Goal: Transaction & Acquisition: Purchase product/service

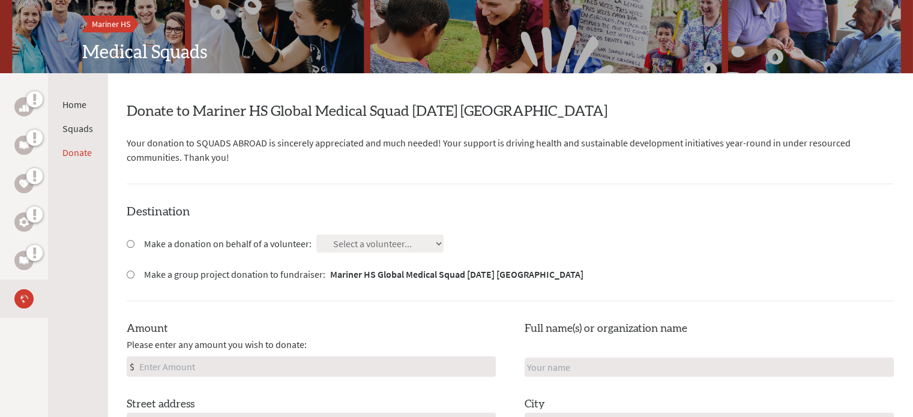
click at [133, 274] on input "Make a group project donation to fundraiser: Mariner HS Global Medical Squad [D…" at bounding box center [131, 275] width 8 height 8
radio input "true"
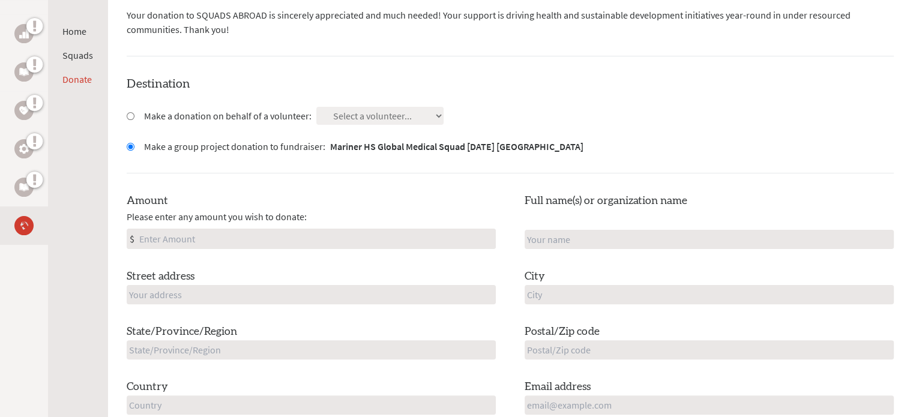
scroll to position [271, 0]
click at [167, 231] on input "Amount" at bounding box center [316, 237] width 358 height 19
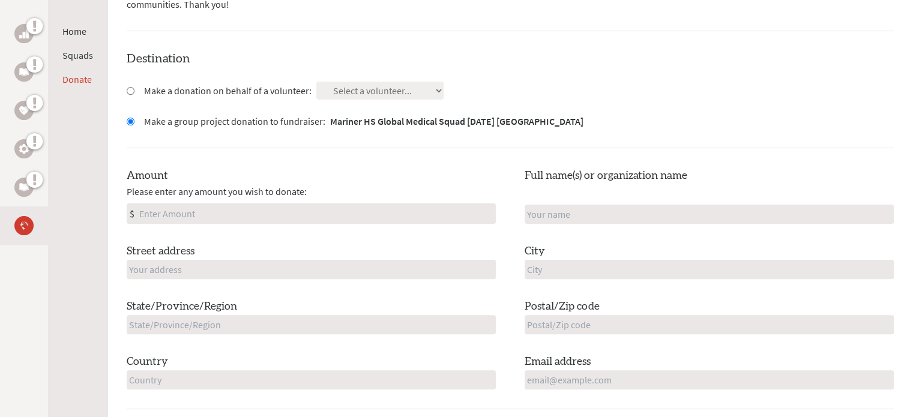
scroll to position [295, 0]
type input "300"
click at [641, 217] on input "text" at bounding box center [709, 213] width 369 height 19
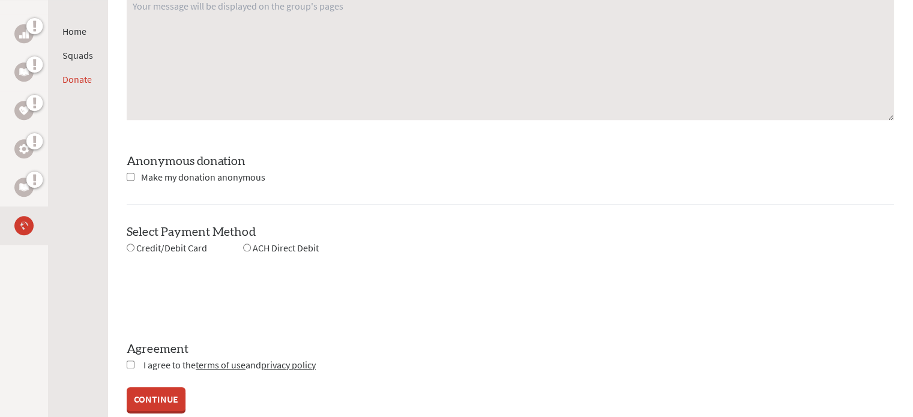
scroll to position [982, 0]
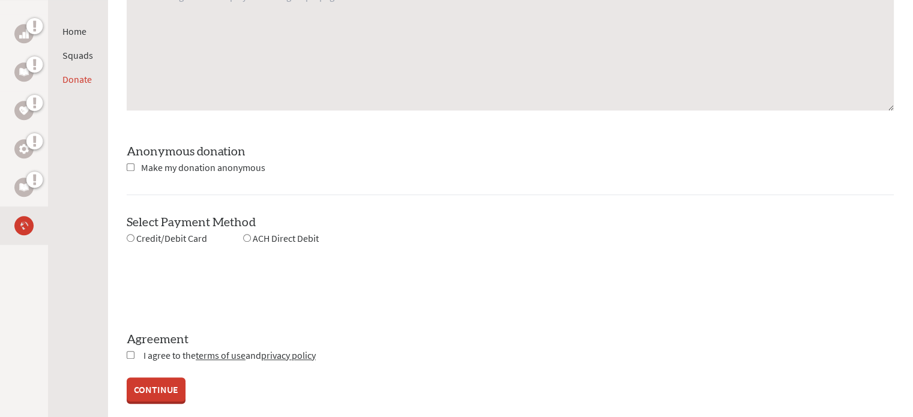
click at [188, 167] on span "Make my donation anonymous" at bounding box center [203, 167] width 124 height 12
click at [128, 163] on input "checkbox" at bounding box center [131, 167] width 8 height 8
checkbox input "true"
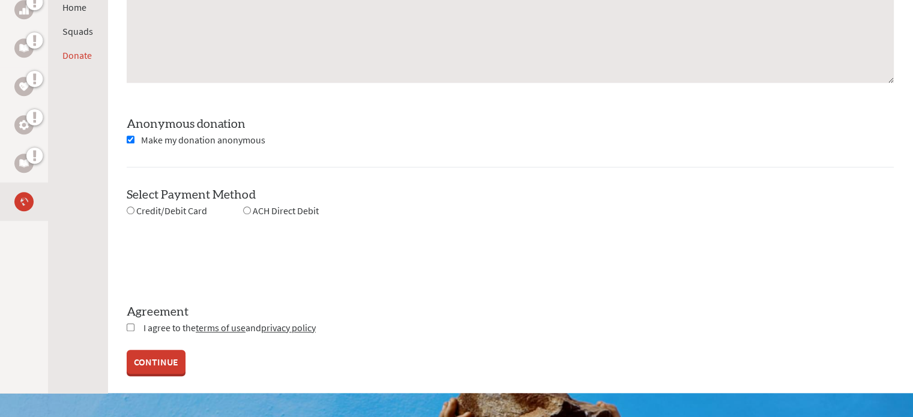
scroll to position [1014, 0]
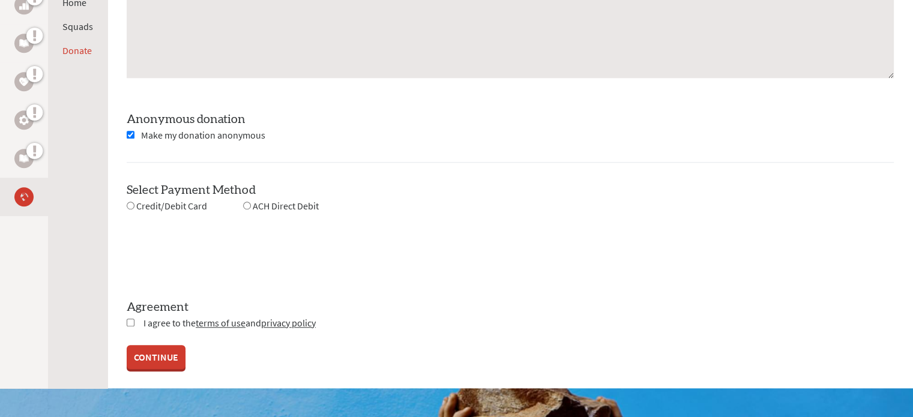
click at [127, 321] on input "checkbox" at bounding box center [131, 323] width 8 height 8
checkbox input "true"
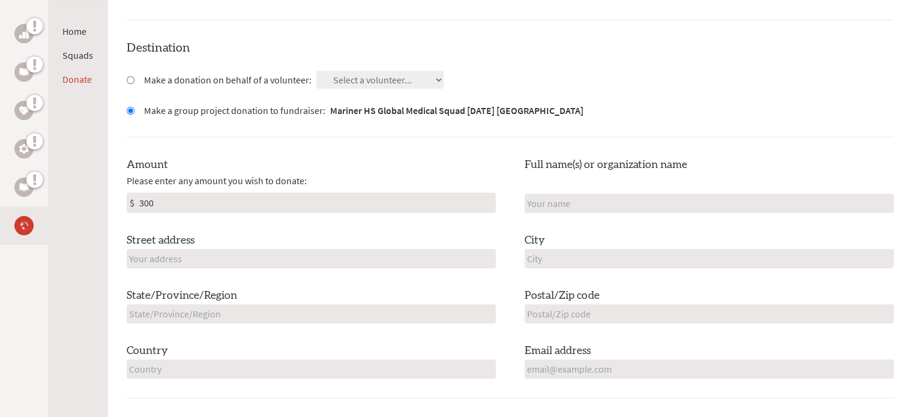
scroll to position [325, 0]
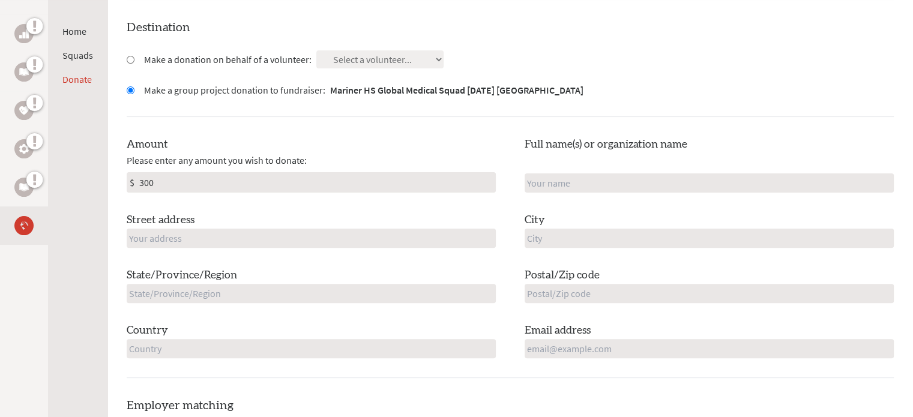
click at [185, 232] on input "text" at bounding box center [311, 238] width 369 height 19
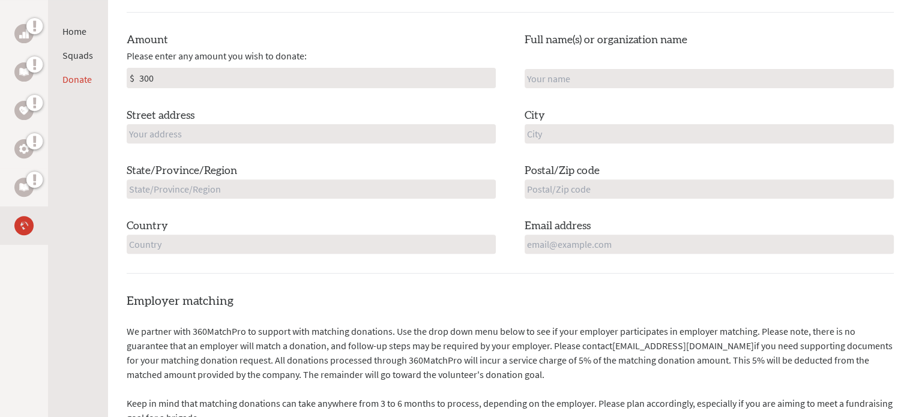
scroll to position [439, 0]
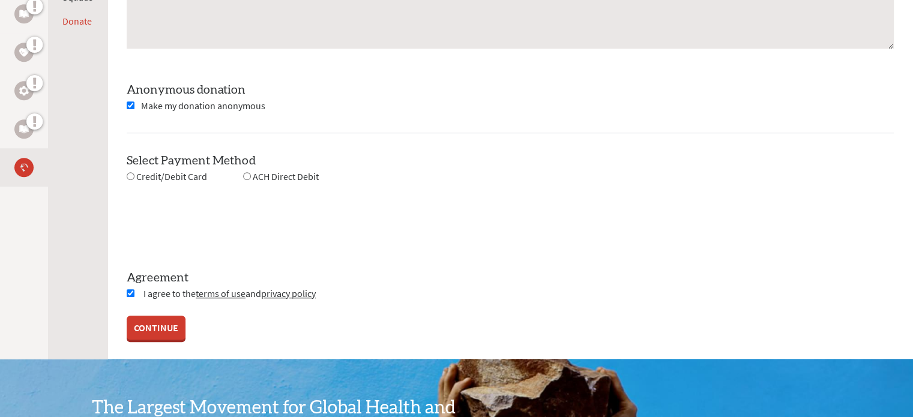
scroll to position [1046, 0]
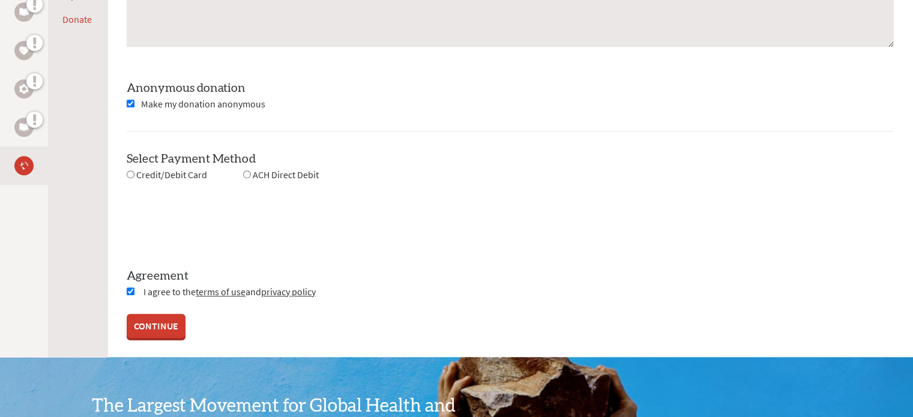
click at [143, 179] on div "Credit/Debit Card" at bounding box center [167, 174] width 80 height 15
click at [134, 173] on div "Credit/Debit Card" at bounding box center [167, 174] width 80 height 15
click at [128, 170] on input "radio" at bounding box center [131, 174] width 8 height 8
radio input "true"
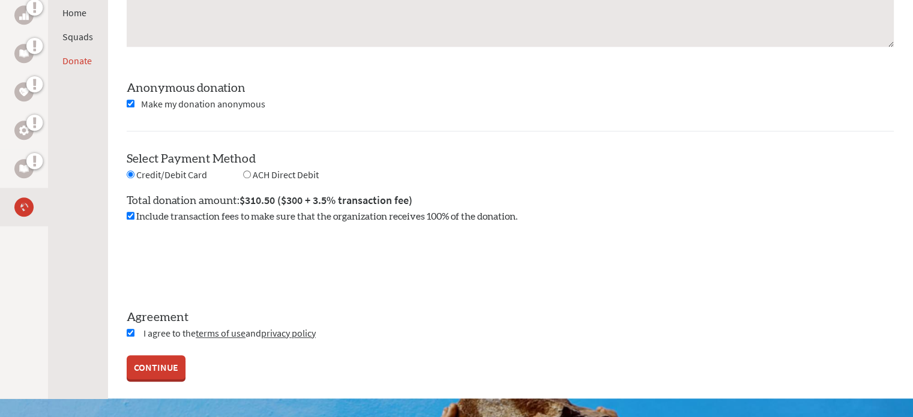
click at [243, 173] on input "radio" at bounding box center [247, 174] width 8 height 8
radio input "true"
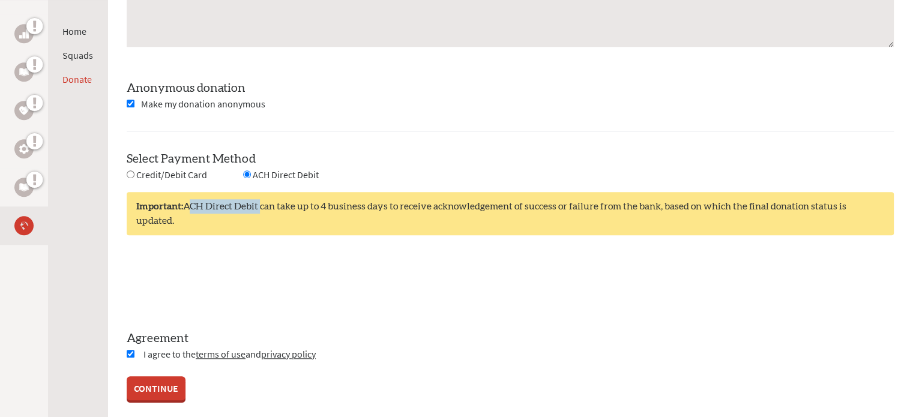
drag, startPoint x: 187, startPoint y: 204, endPoint x: 261, endPoint y: 204, distance: 73.8
click at [261, 204] on div "Important: ACH Direct Debit can take up to 4 business days to receive acknowled…" at bounding box center [510, 213] width 767 height 43
copy div "ACH Direct Debit"
click at [149, 172] on span "Credit/Debit Card" at bounding box center [171, 175] width 71 height 12
click at [127, 172] on input "radio" at bounding box center [131, 174] width 8 height 8
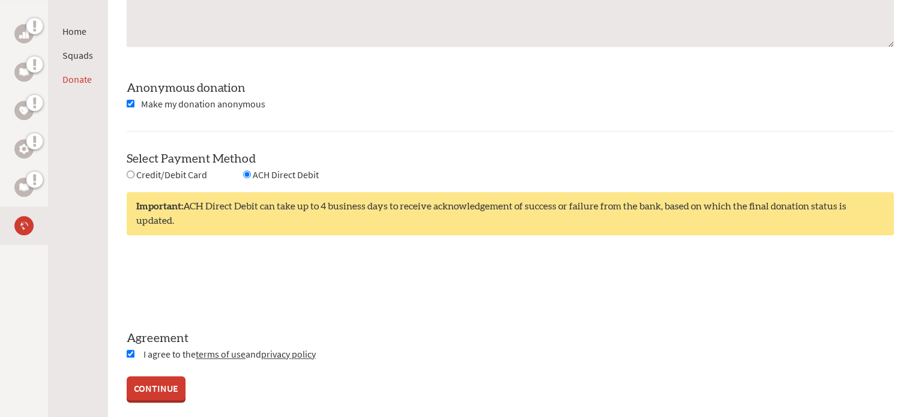
radio input "true"
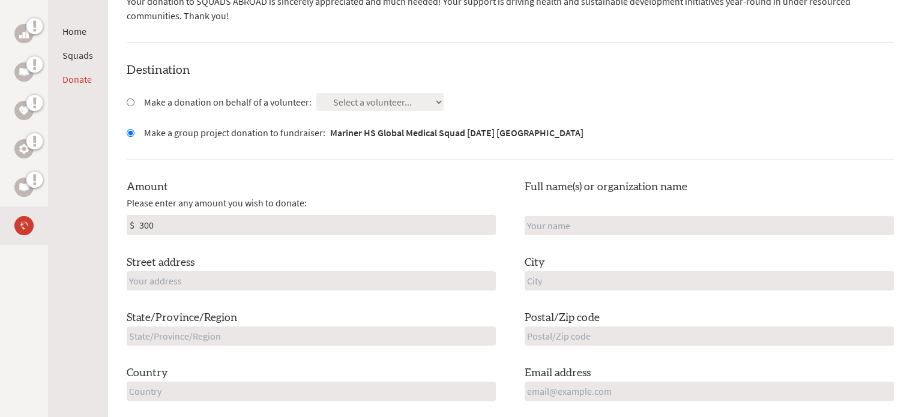
scroll to position [273, 0]
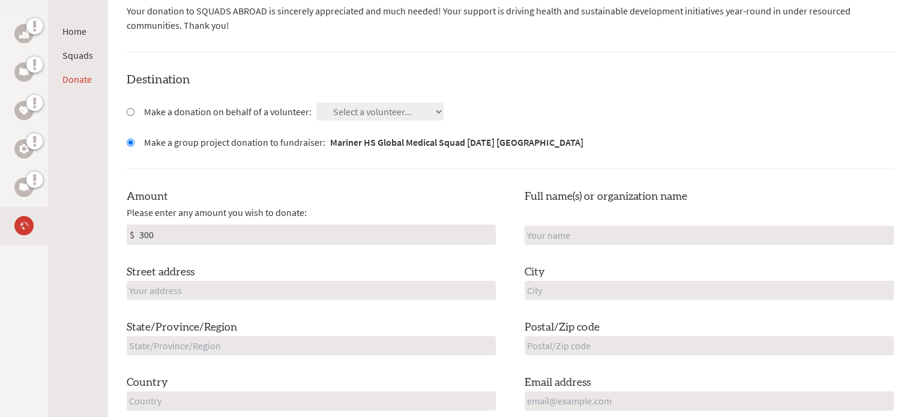
drag, startPoint x: 208, startPoint y: 234, endPoint x: 118, endPoint y: 232, distance: 89.5
type input "10,000"
click at [233, 174] on div "Destination Make a donation on behalf of a volunteer: Select a volunteer... [PE…" at bounding box center [510, 250] width 767 height 359
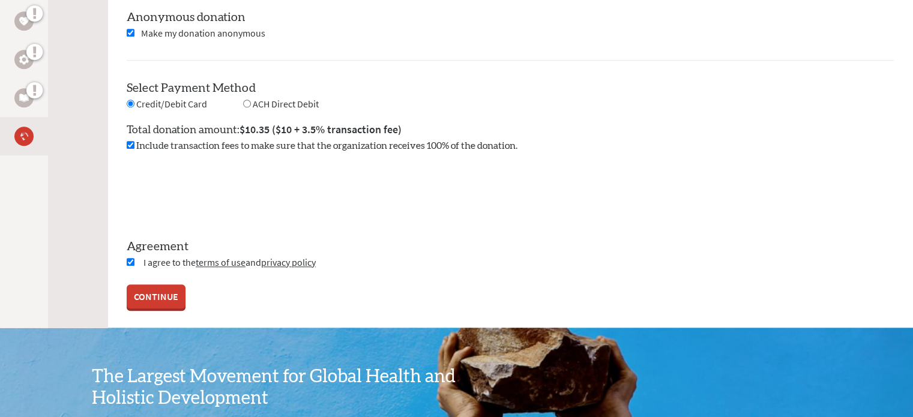
scroll to position [1104, 0]
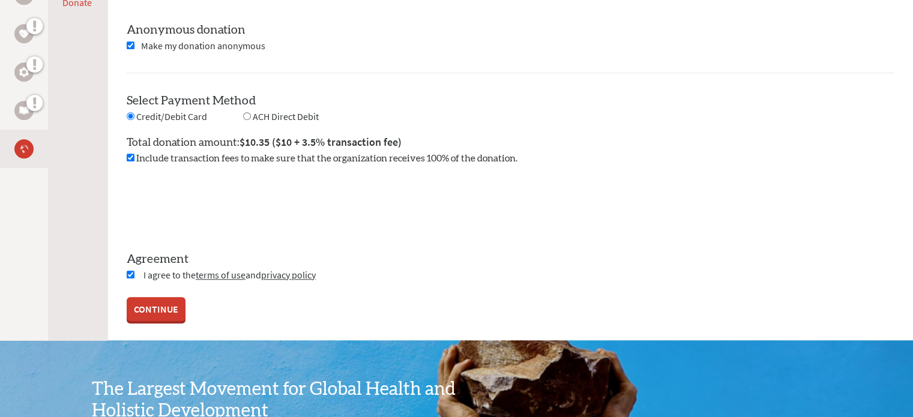
click at [269, 117] on span "ACH Direct Debit" at bounding box center [286, 116] width 66 height 12
click at [246, 112] on input "radio" at bounding box center [247, 116] width 8 height 8
radio input "true"
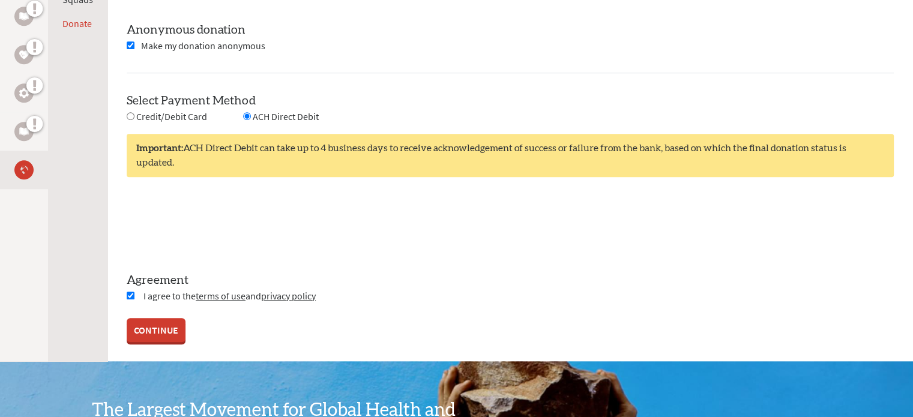
click at [131, 114] on input "radio" at bounding box center [131, 116] width 8 height 8
radio input "true"
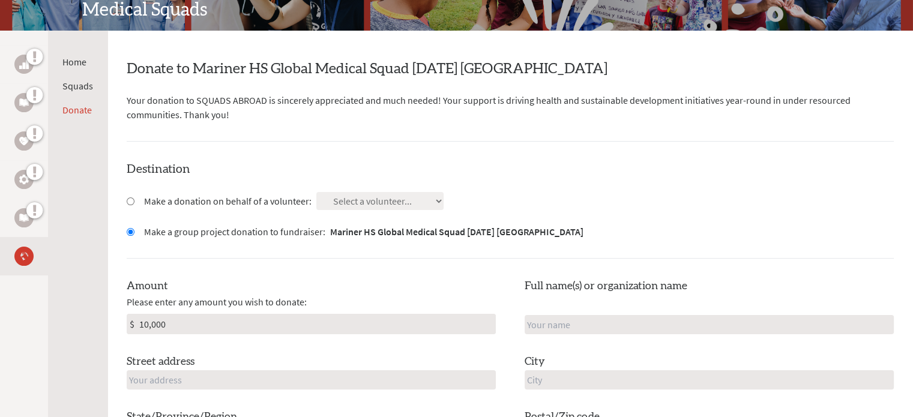
scroll to position [0, 0]
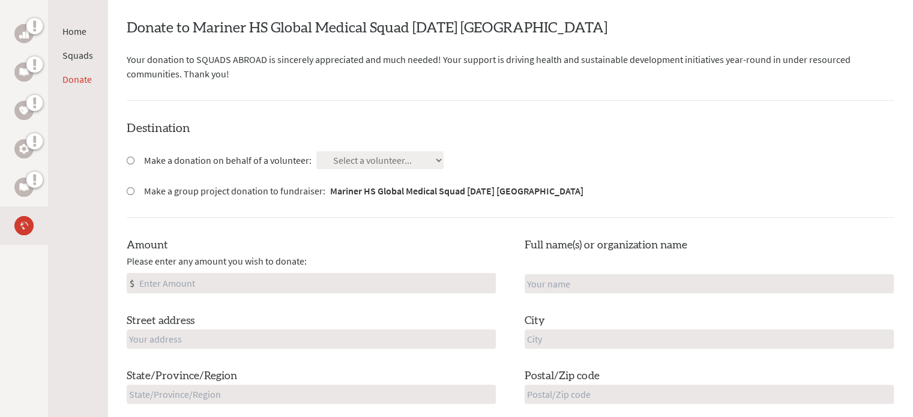
scroll to position [207, 0]
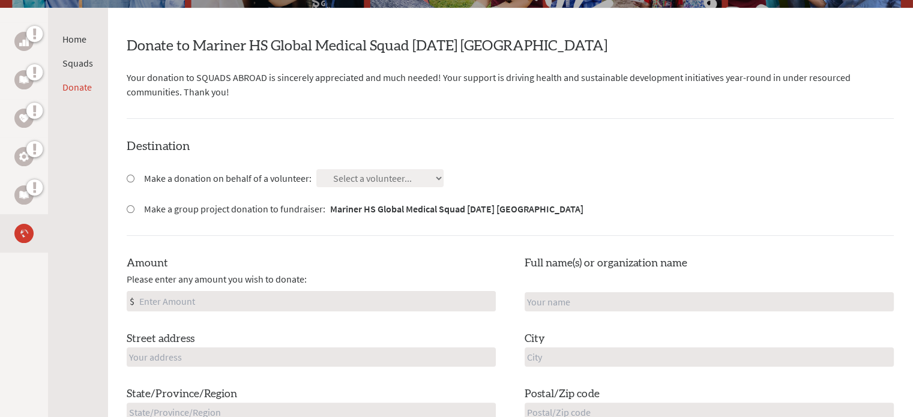
click at [220, 301] on input "Amount" at bounding box center [316, 301] width 358 height 19
type input "10000"
click at [131, 208] on input "Make a group project donation to fundraiser: Mariner HS Global Medical Squad [D…" at bounding box center [131, 209] width 8 height 8
radio input "true"
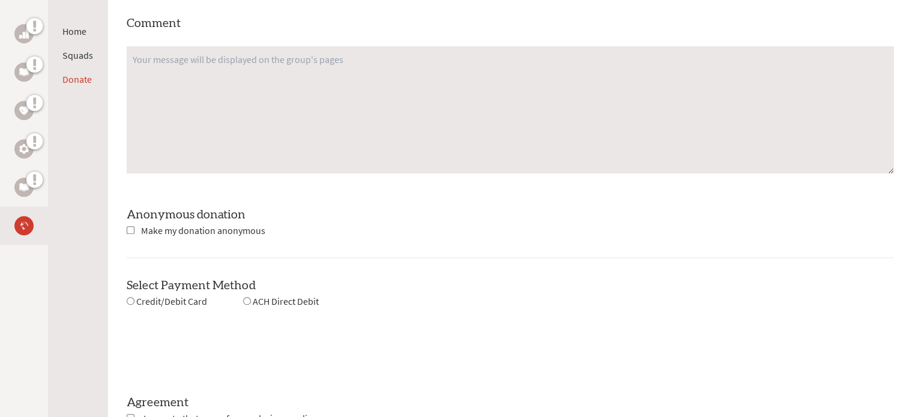
scroll to position [917, 0]
click at [130, 229] on input "checkbox" at bounding box center [131, 232] width 8 height 8
checkbox input "true"
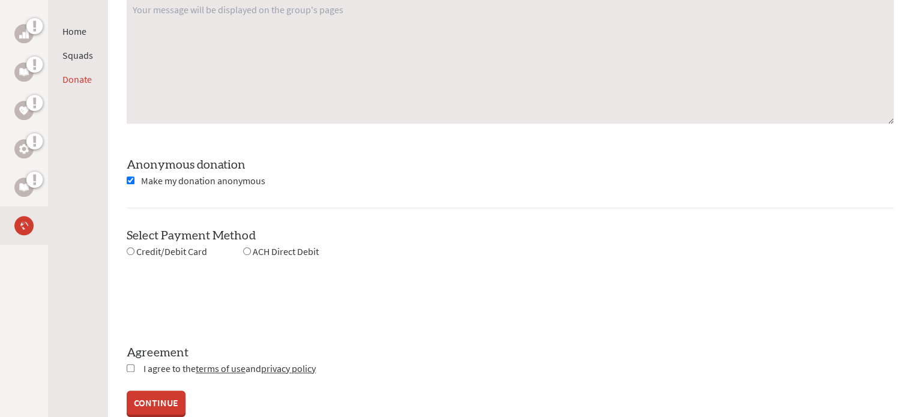
scroll to position [970, 0]
click at [128, 248] on input "radio" at bounding box center [131, 250] width 8 height 8
radio input "true"
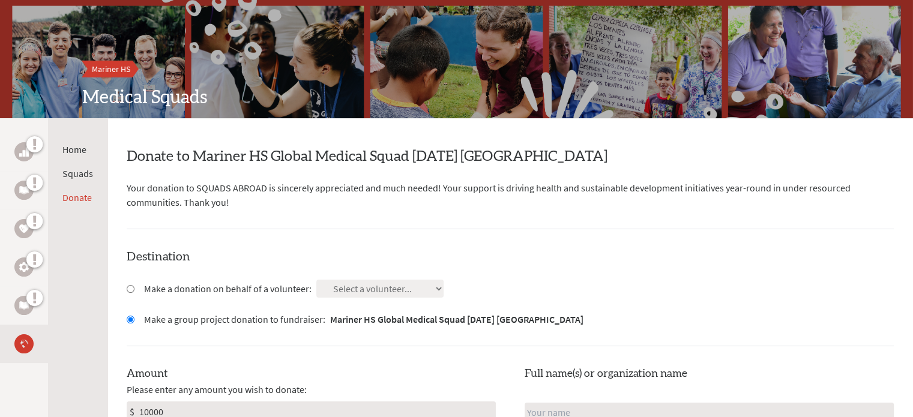
scroll to position [0, 0]
